Goal: Transaction & Acquisition: Purchase product/service

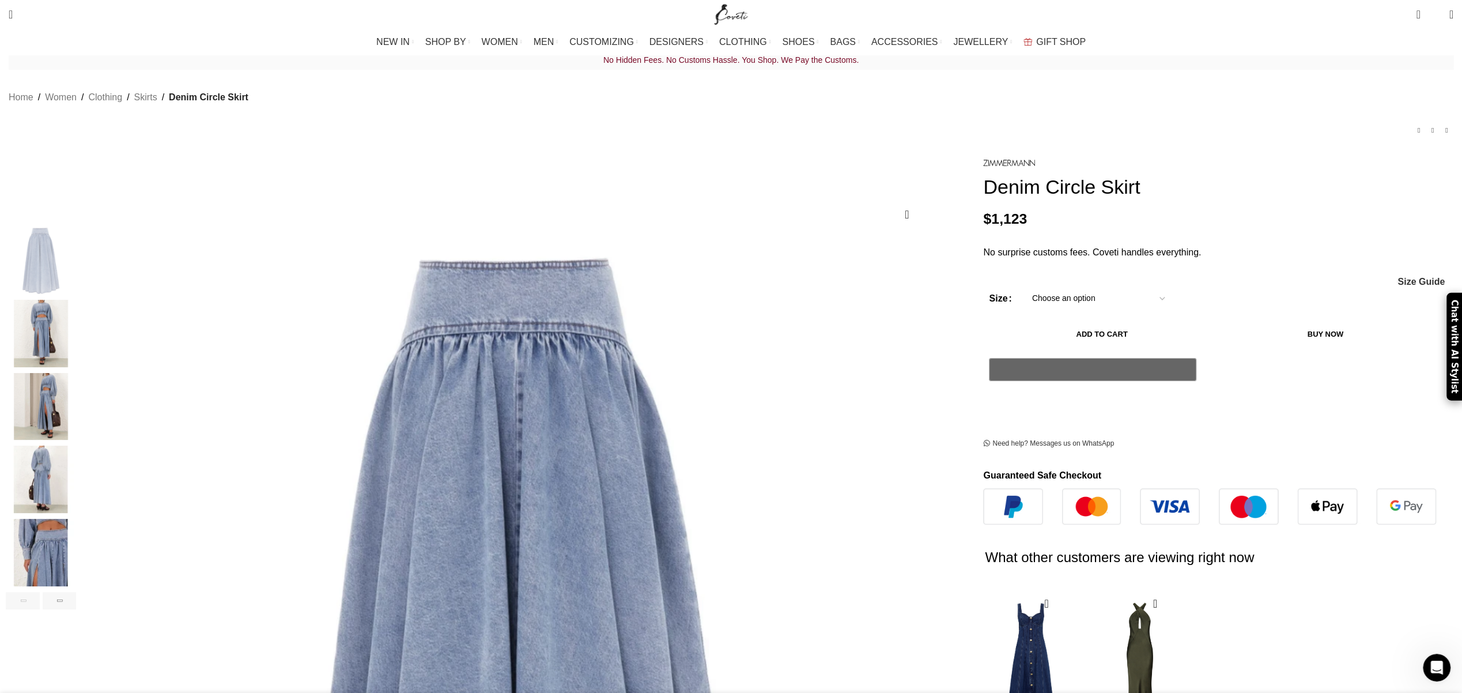
scroll to position [0, 243]
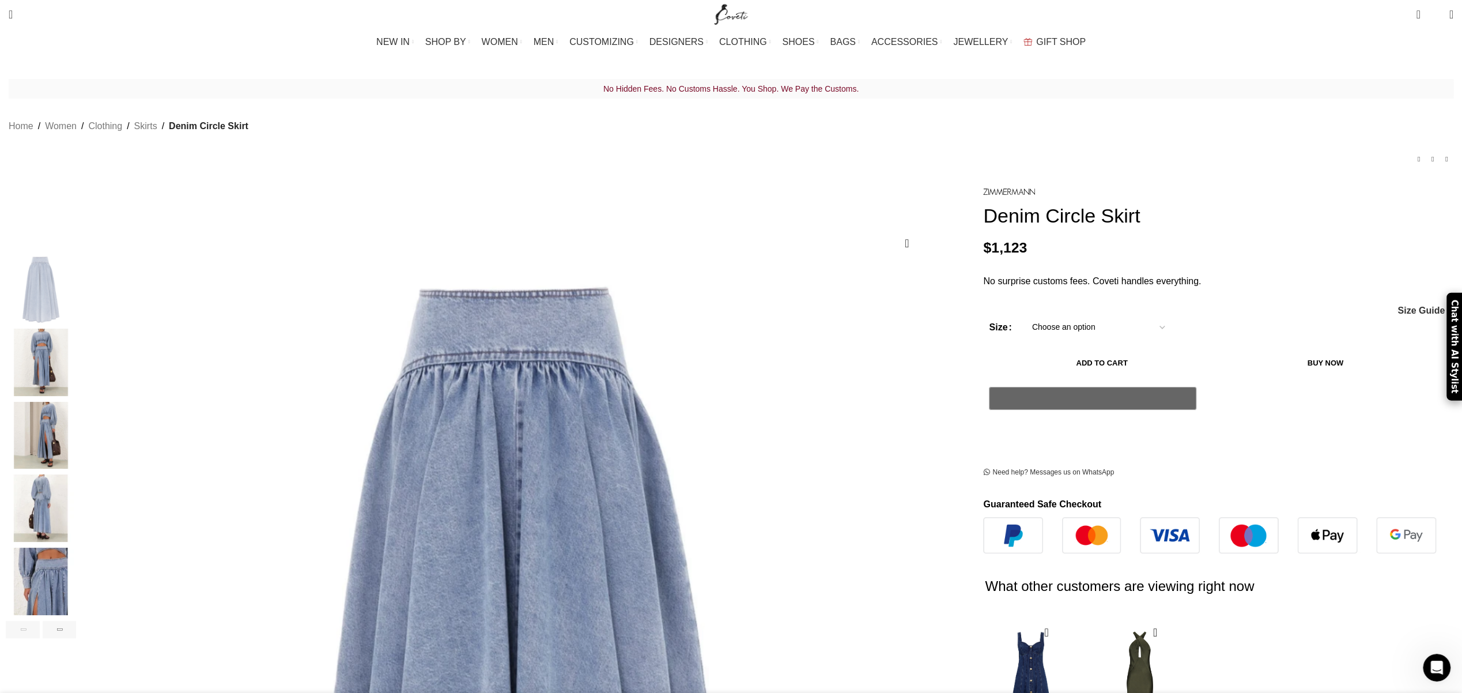
click at [1023, 315] on select "Choose an option 6 UK 8 UK 10 UK 12 UK 14 UK 16 UK" at bounding box center [1098, 327] width 150 height 24
select select "10-[GEOGRAPHIC_DATA]"
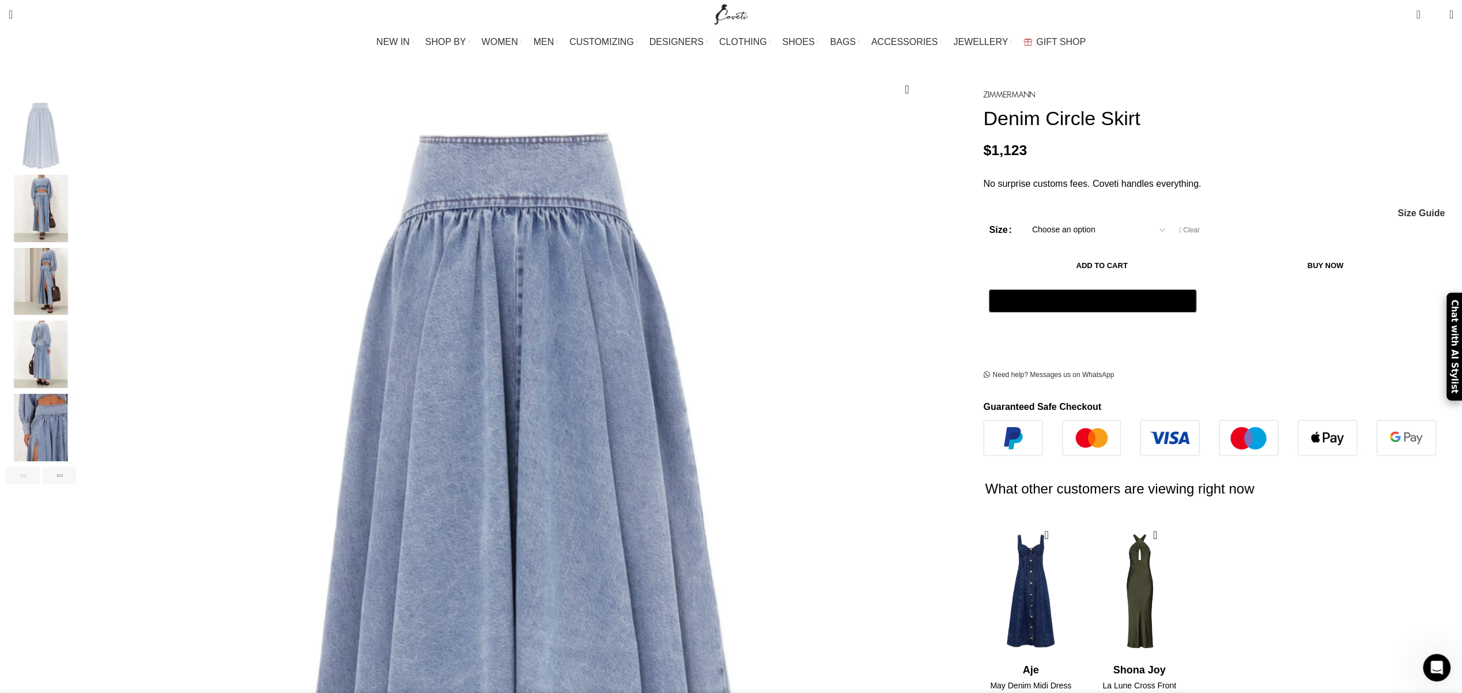
scroll to position [0, 364]
click at [989, 254] on button "Add to cart" at bounding box center [1101, 266] width 225 height 24
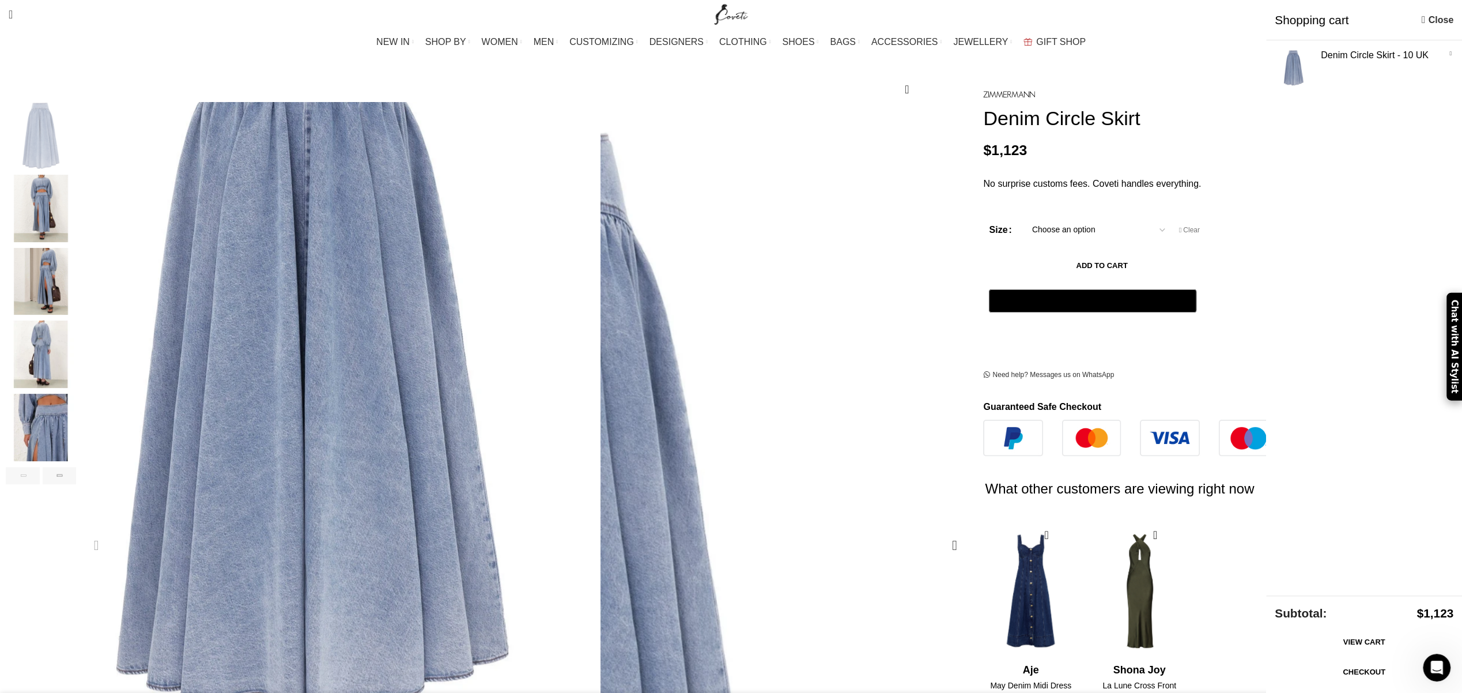
scroll to position [0, 0]
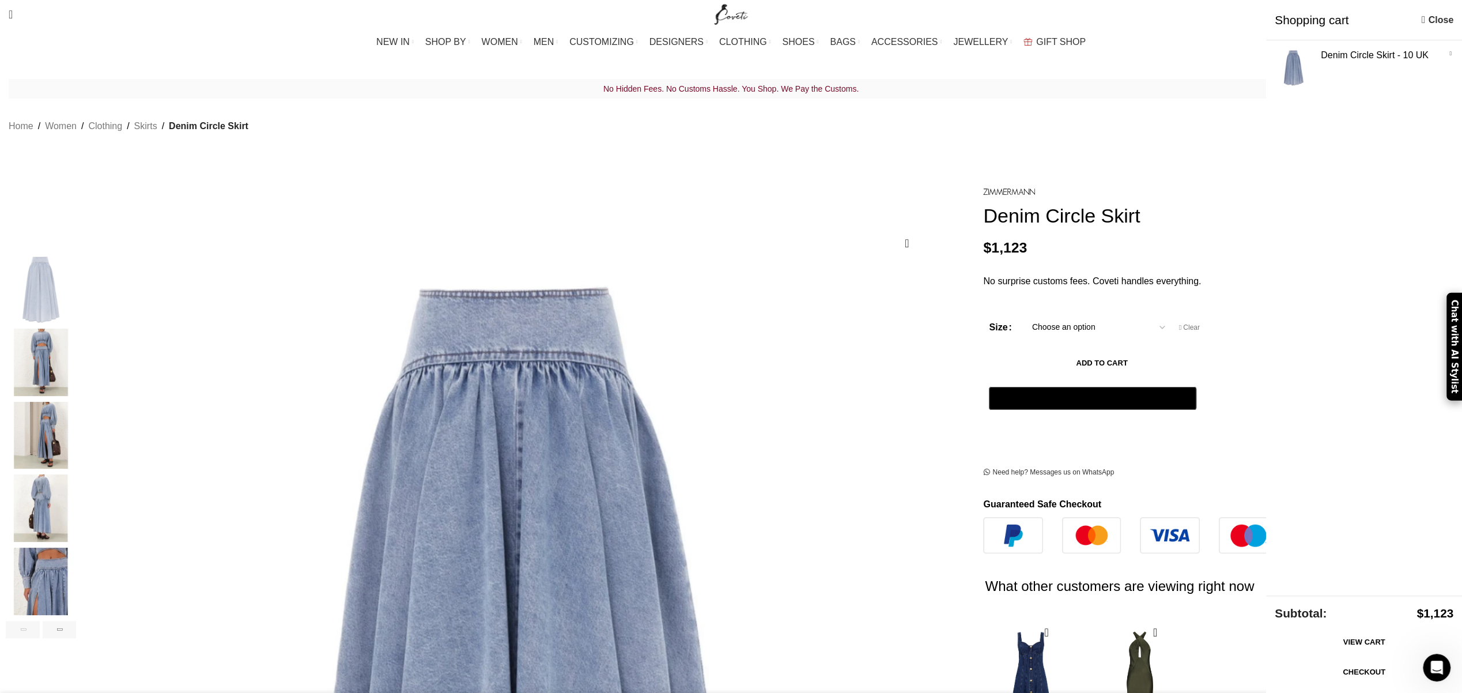
click at [76, 353] on img "2 / 7" at bounding box center [41, 361] width 70 height 67
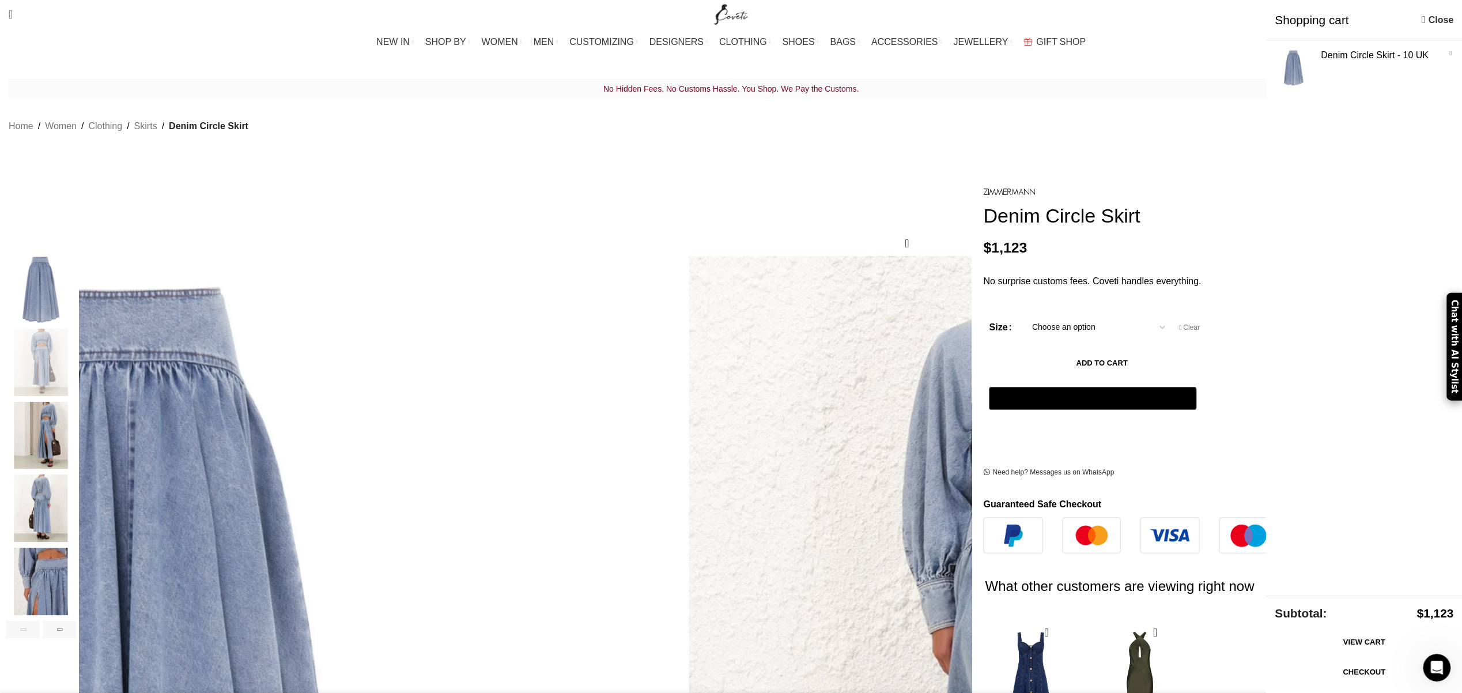
scroll to position [0, 485]
click at [76, 419] on img "3 / 7" at bounding box center [41, 435] width 70 height 67
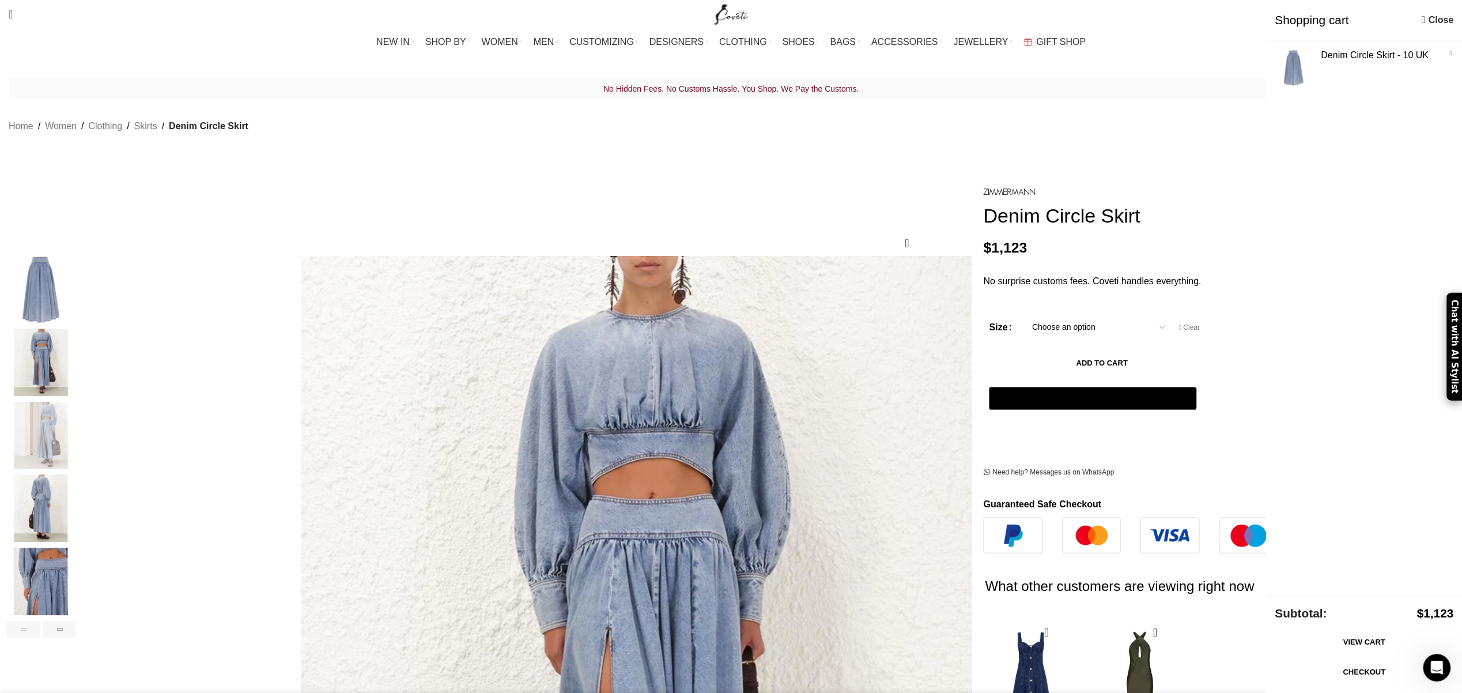
click at [76, 474] on img "4 / 7" at bounding box center [41, 507] width 70 height 67
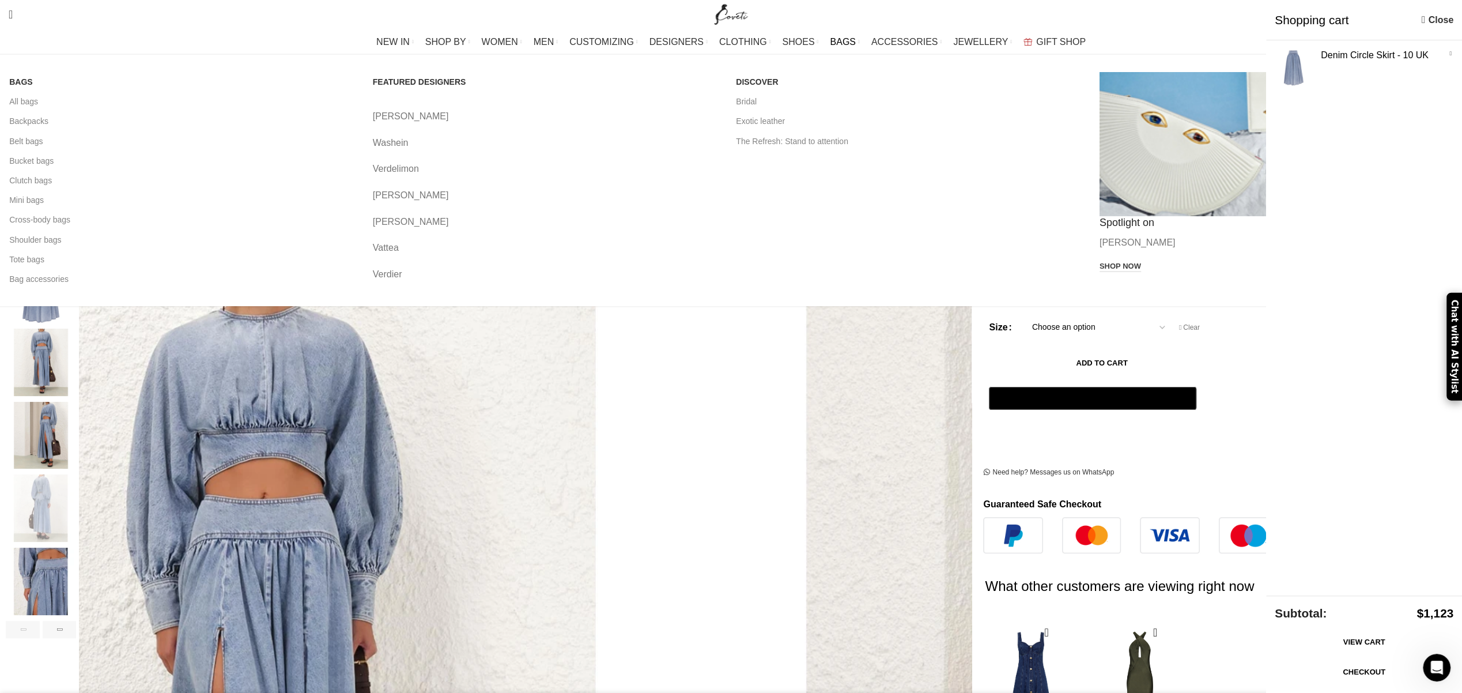
scroll to position [0, 849]
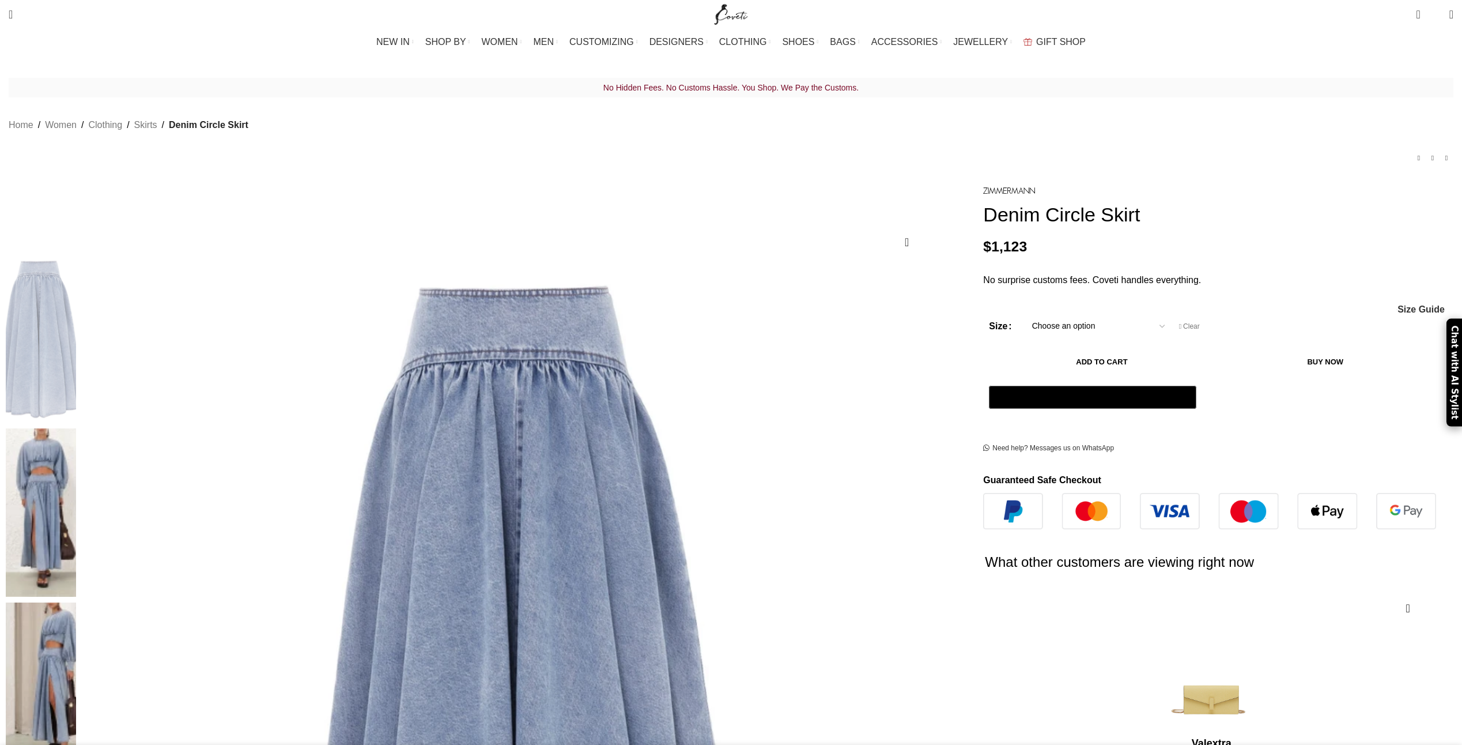
select select "10-[GEOGRAPHIC_DATA]"
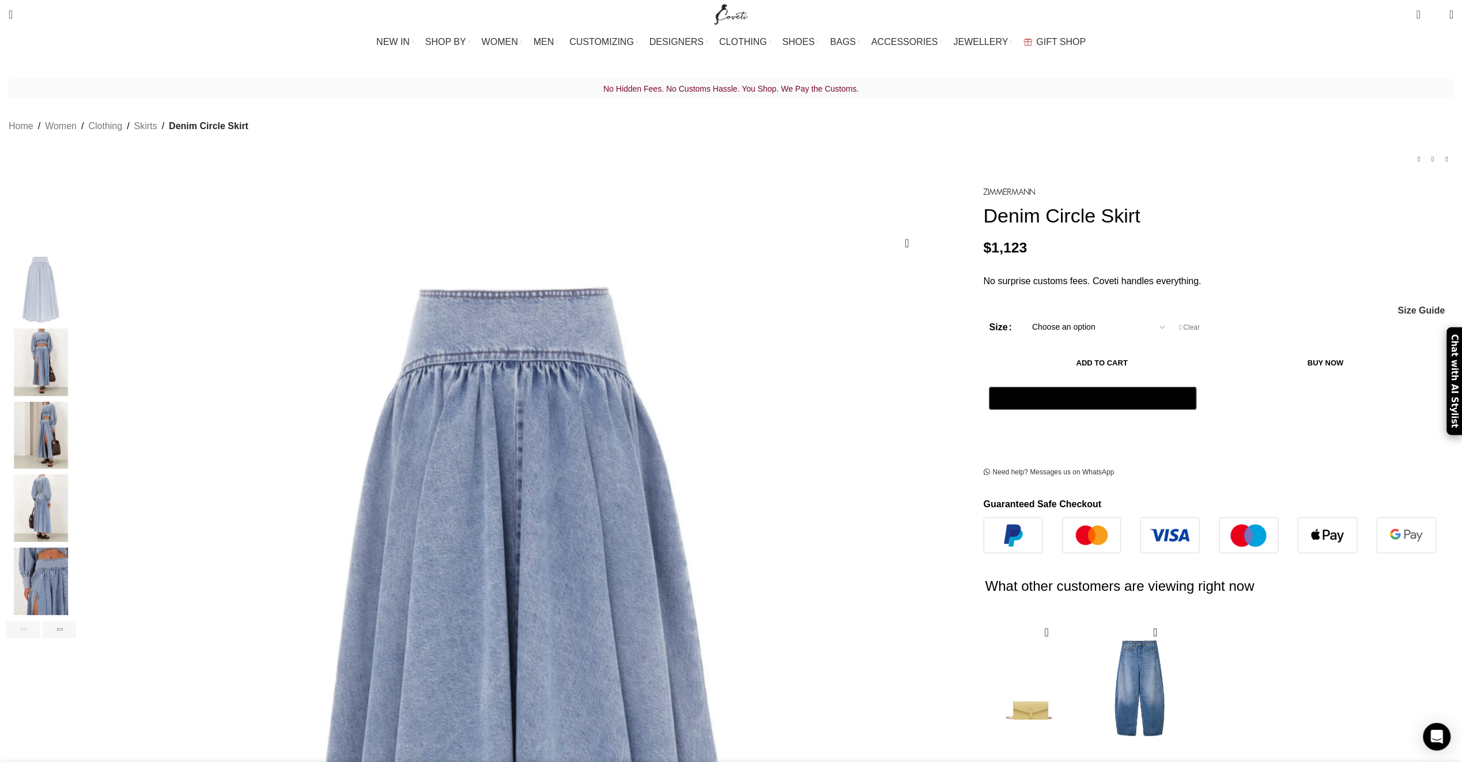
scroll to position [0, 243]
